Goal: Information Seeking & Learning: Learn about a topic

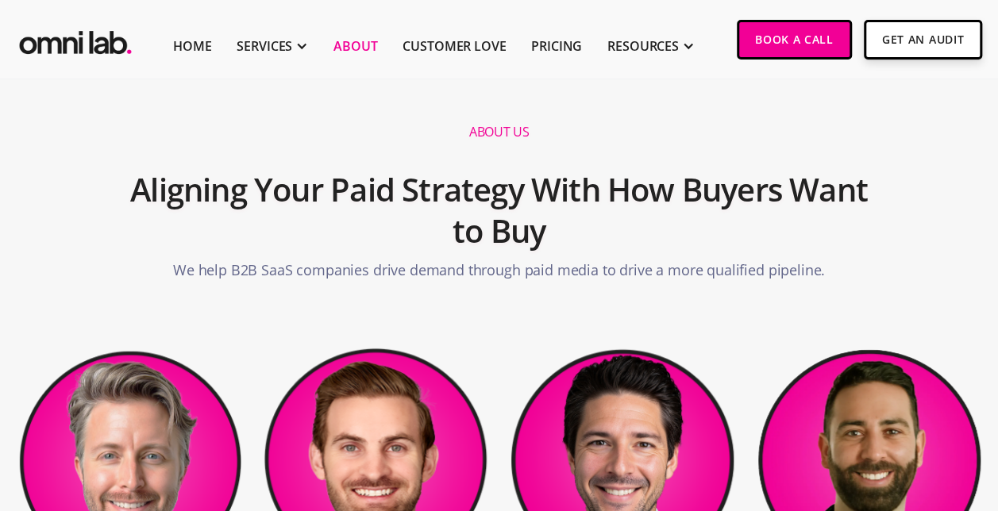
scroll to position [79, 0]
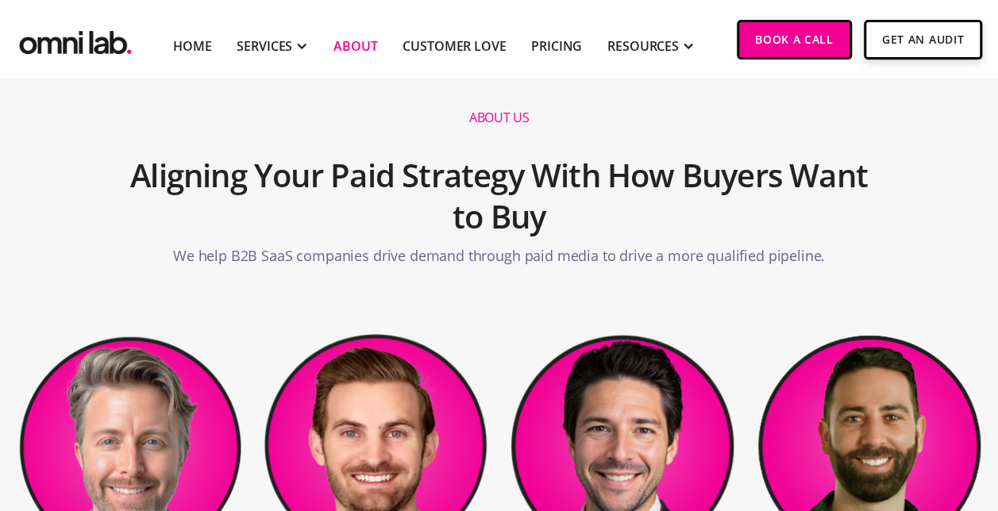
click at [498, 296] on section "About us Aligning Your Paid Strategy With How Buyers Want to Buy We help B2B Sa…" at bounding box center [499, 153] width 998 height 306
click at [498, 294] on section "About us Aligning Your Paid Strategy With How Buyers Want to Buy We help B2B Sa…" at bounding box center [499, 153] width 998 height 306
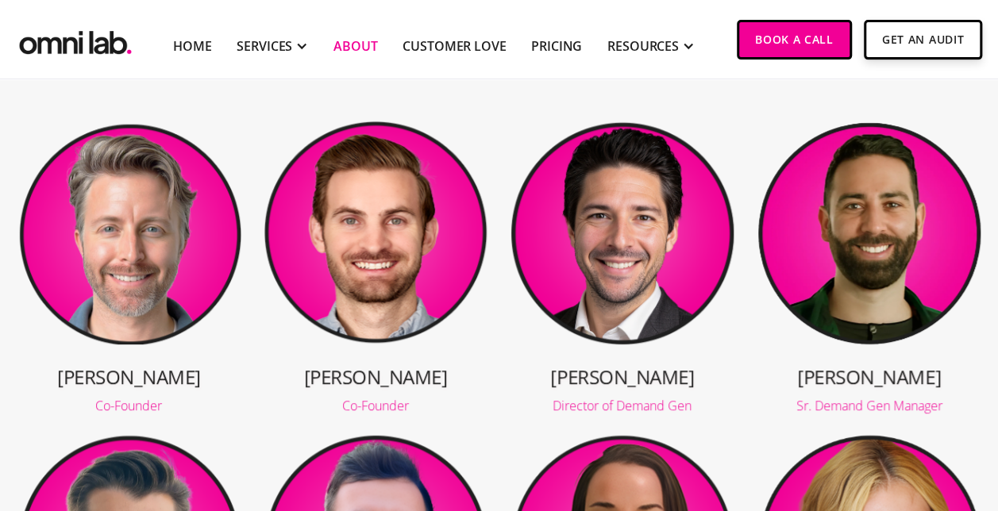
scroll to position [298, 0]
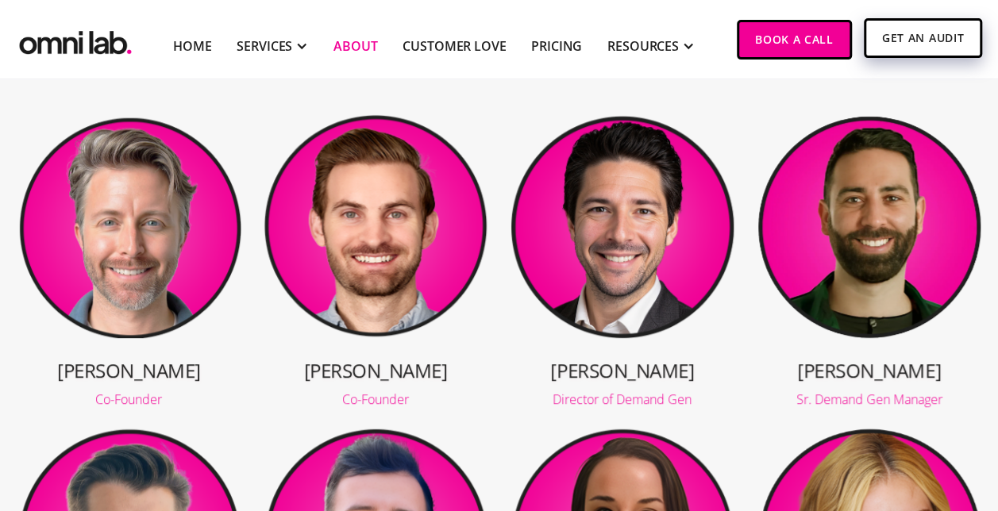
click at [891, 29] on link "Get An Audit" at bounding box center [923, 38] width 118 height 40
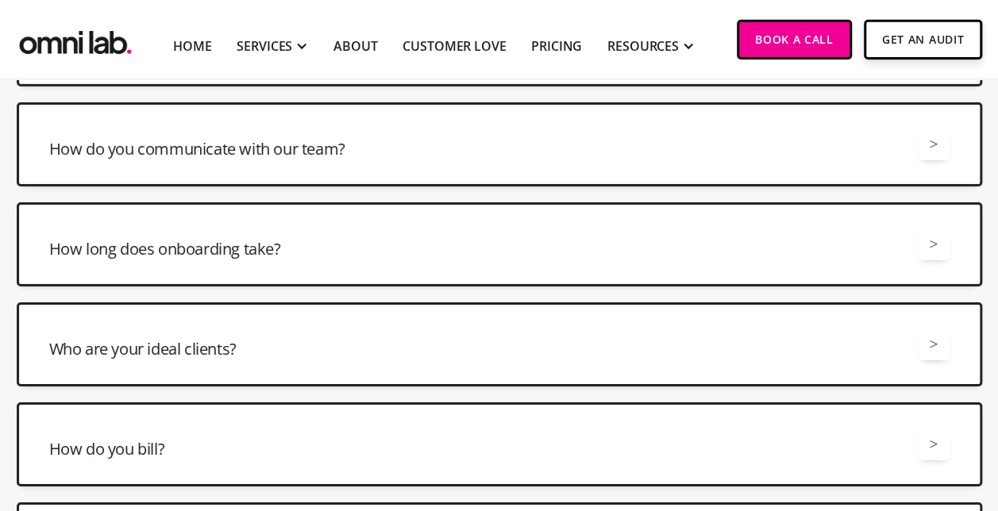
scroll to position [2570, 0]
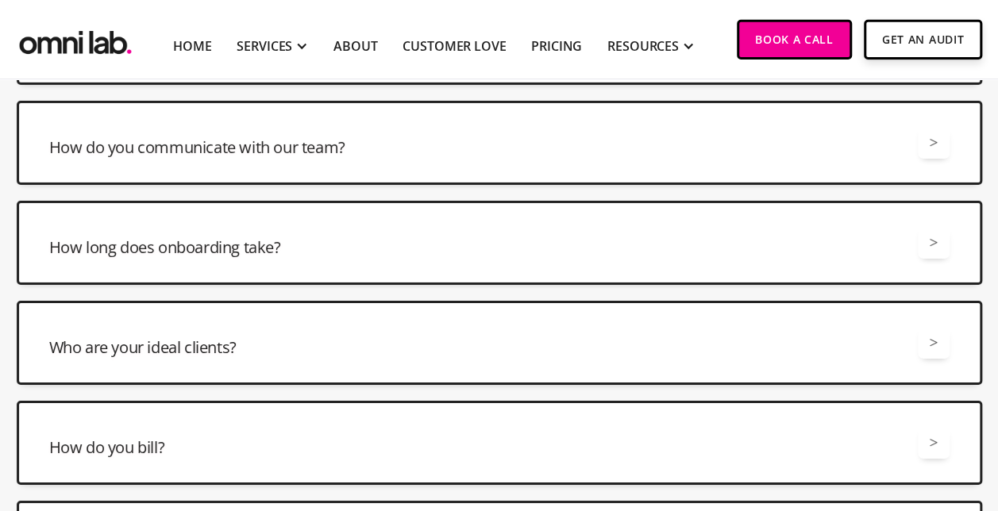
click at [314, 137] on h3 "How do you communicate with our team?" at bounding box center [197, 148] width 296 height 22
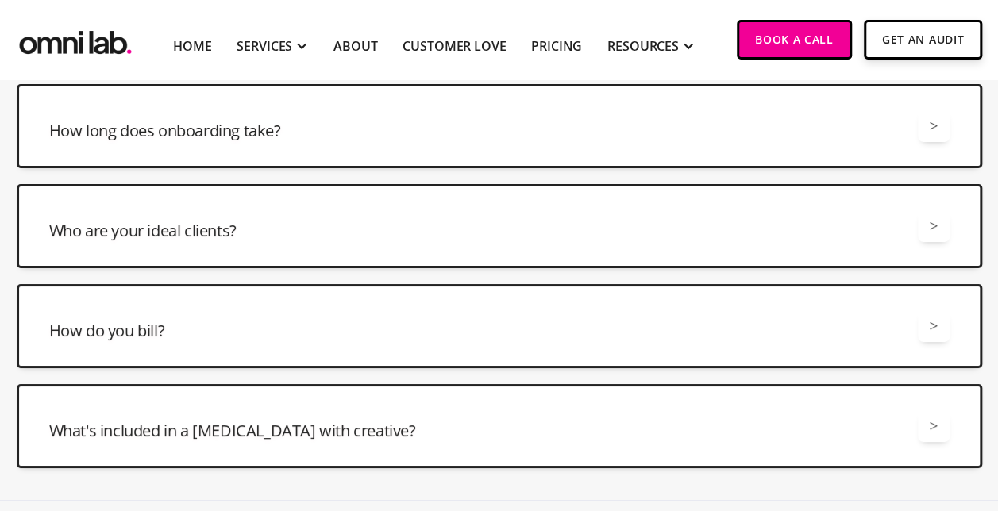
scroll to position [2861, 0]
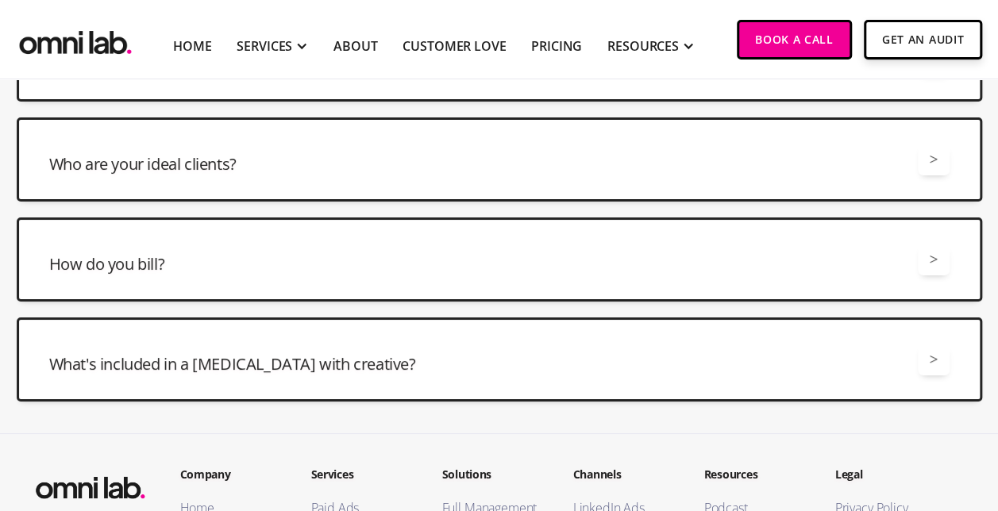
click at [319, 251] on div "How do you bill? >" at bounding box center [499, 260] width 900 height 32
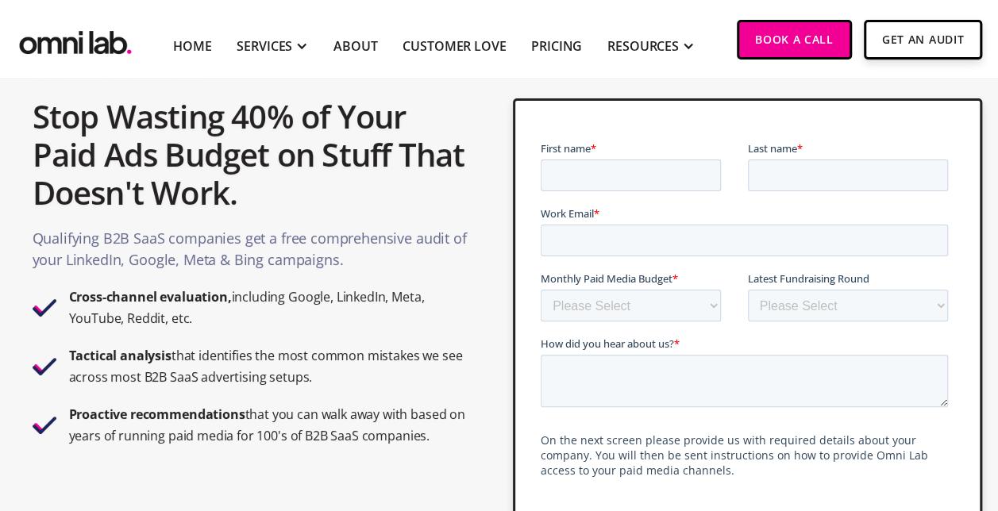
scroll to position [0, 0]
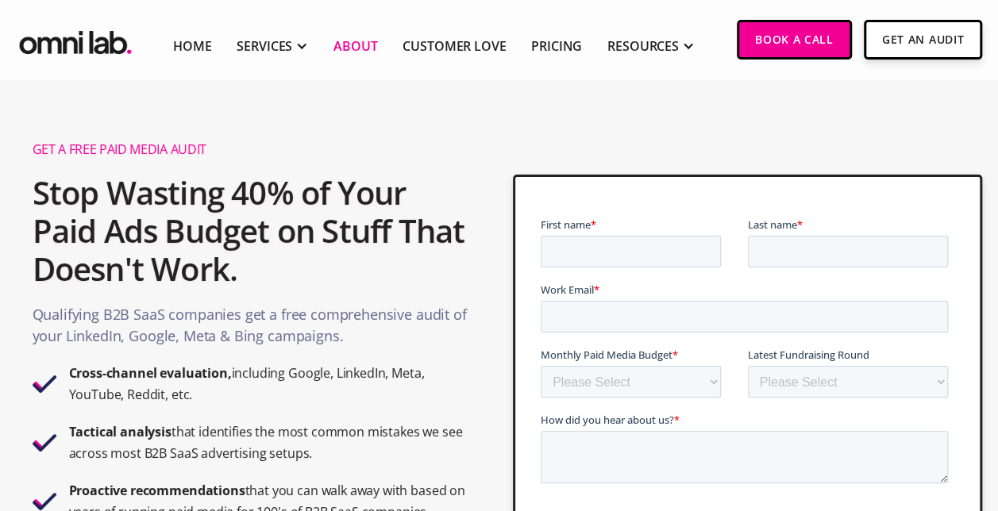
click at [338, 42] on link "About" at bounding box center [355, 46] width 44 height 19
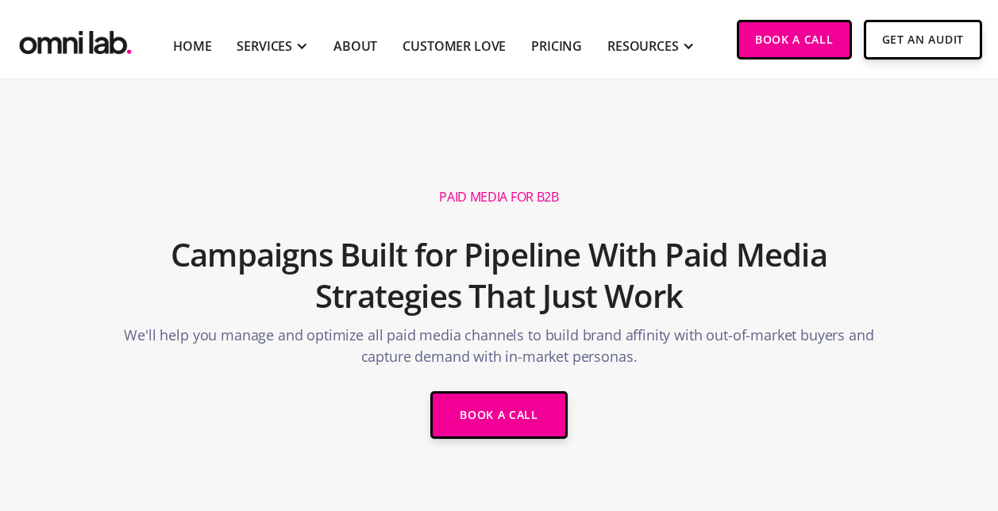
scroll to position [714, 0]
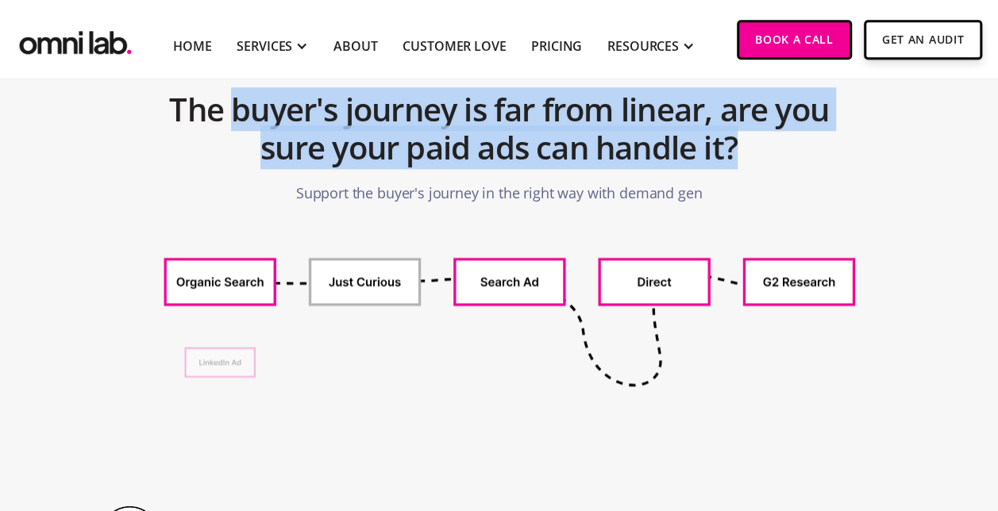
click at [768, 132] on h2 "The buyer's journey is far from linear, are you sure your paid ads can handle i…" at bounding box center [499, 129] width 675 height 92
click at [769, 132] on h2 "The buyer's journey is far from linear, are you sure your paid ads can handle i…" at bounding box center [499, 129] width 675 height 92
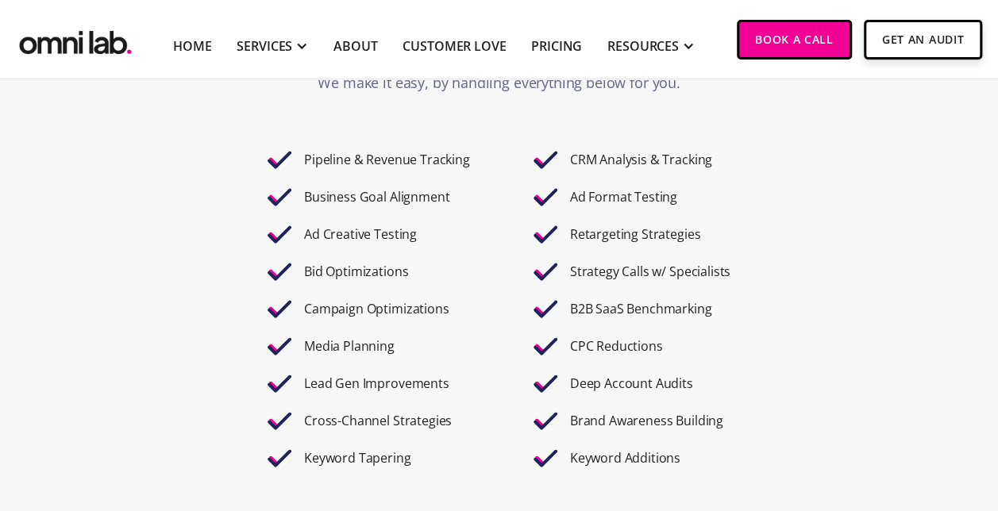
scroll to position [2522, 0]
